Goal: Task Accomplishment & Management: Use online tool/utility

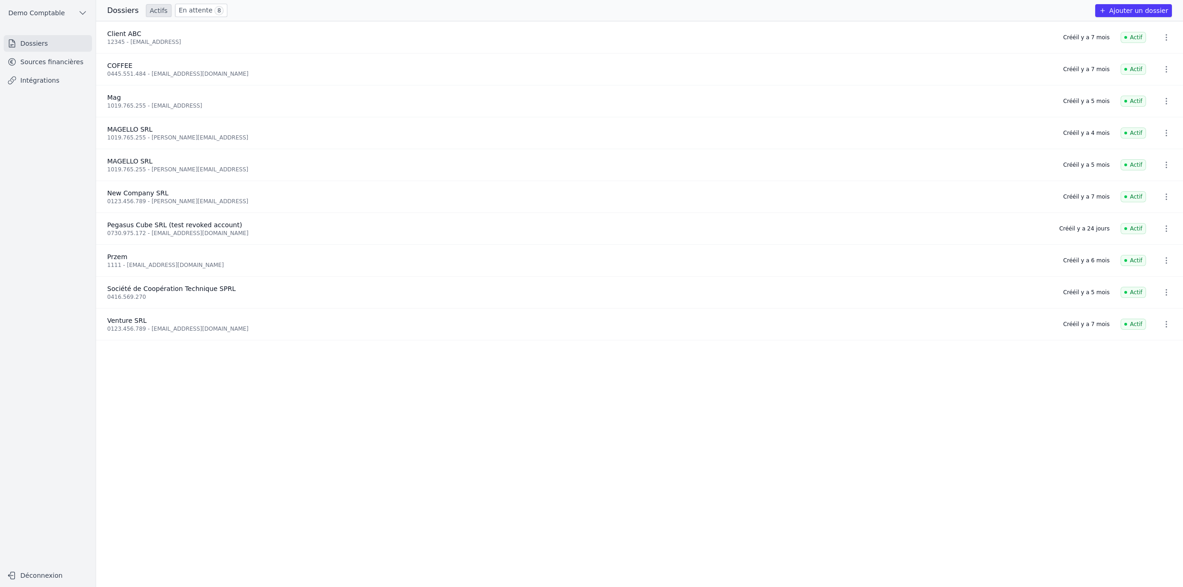
click at [56, 87] on link "Intégrations" at bounding box center [48, 80] width 88 height 17
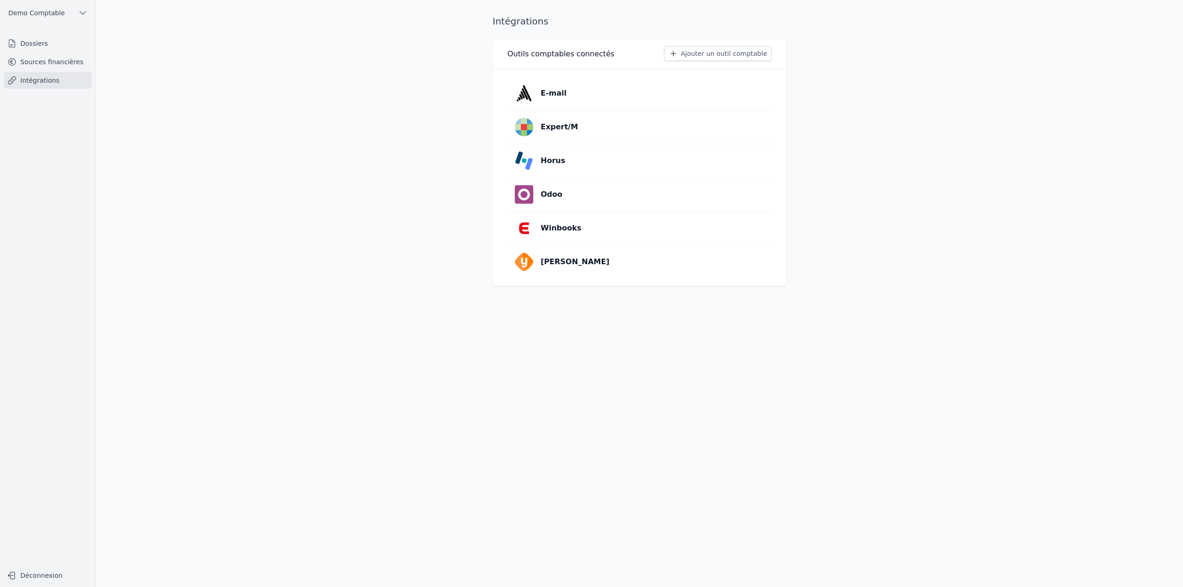
click at [718, 55] on button "Ajouter un outil comptable" at bounding box center [718, 53] width 108 height 15
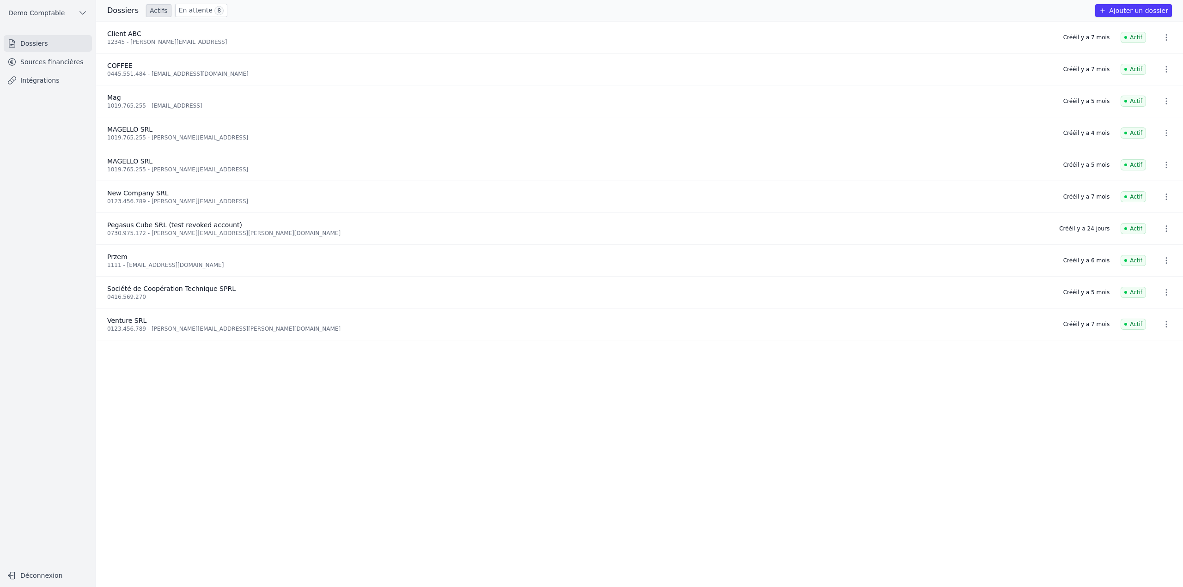
click at [55, 78] on link "Intégrations" at bounding box center [48, 80] width 88 height 17
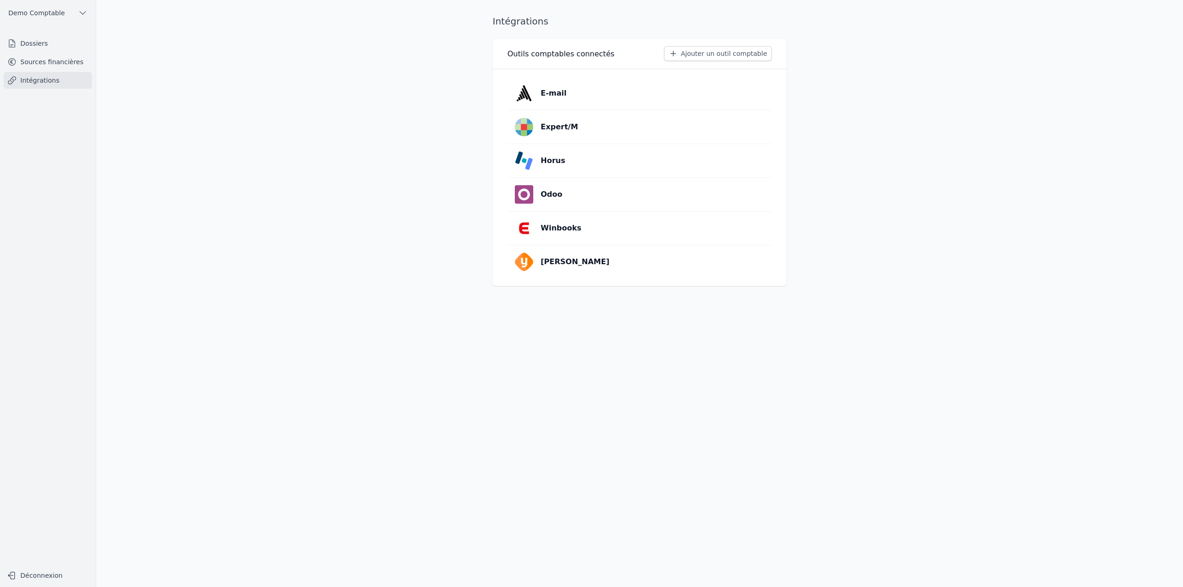
click at [711, 54] on button "Ajouter un outil comptable" at bounding box center [718, 53] width 108 height 15
